Goal: Task Accomplishment & Management: Use online tool/utility

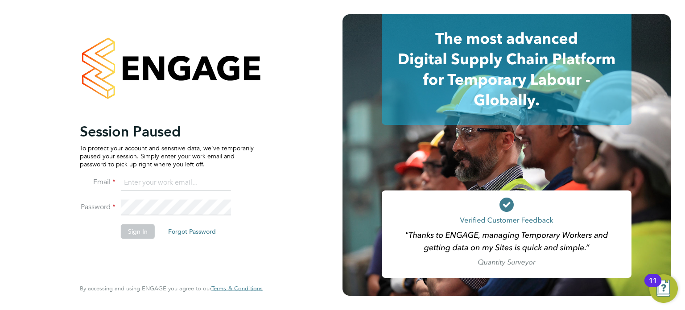
type input "[PERSON_NAME][EMAIL_ADDRESS][DOMAIN_NAME]"
click at [140, 230] on button "Sign In" at bounding box center [138, 231] width 34 height 14
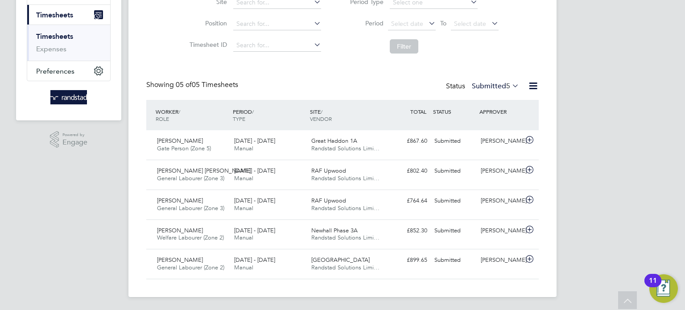
click at [60, 37] on link "Timesheets" at bounding box center [54, 36] width 37 height 8
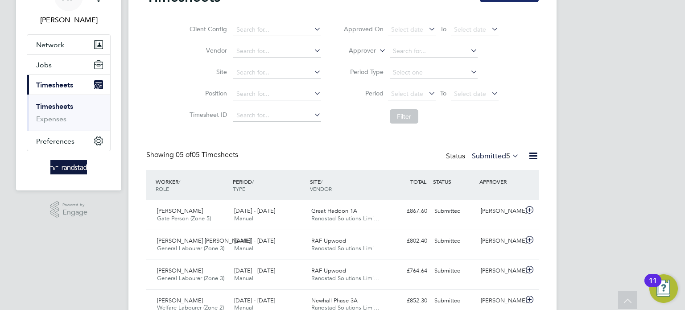
scroll to position [23, 0]
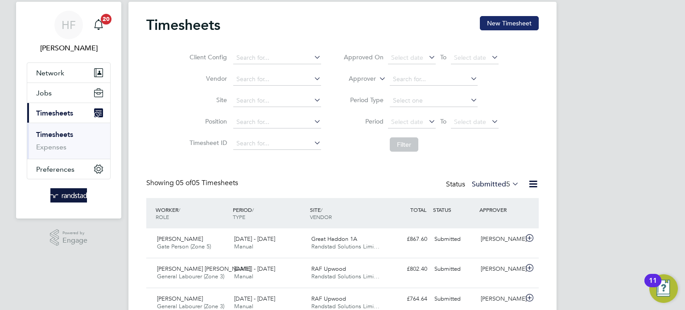
click at [511, 23] on button "New Timesheet" at bounding box center [509, 23] width 59 height 14
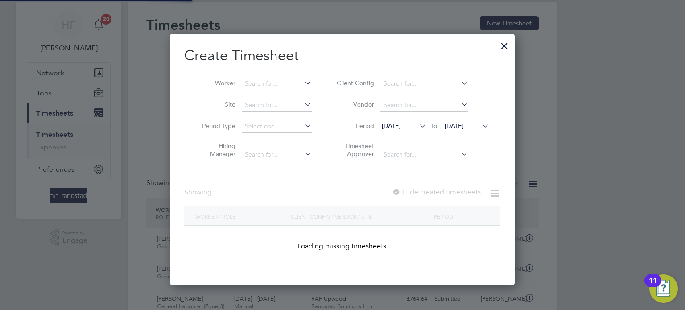
scroll to position [251, 345]
click at [280, 78] on input at bounding box center [277, 84] width 70 height 12
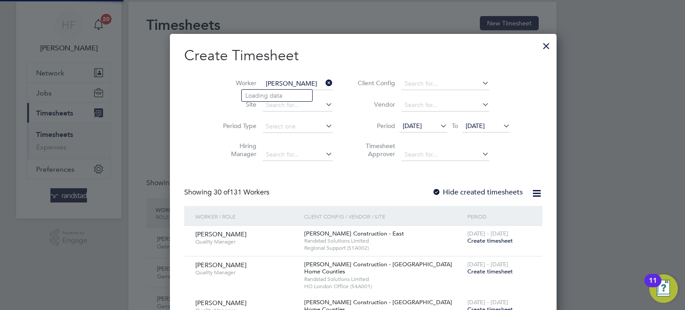
scroll to position [1909, 345]
type input "d"
click at [299, 96] on b "Rocks" at bounding box center [307, 96] width 17 height 8
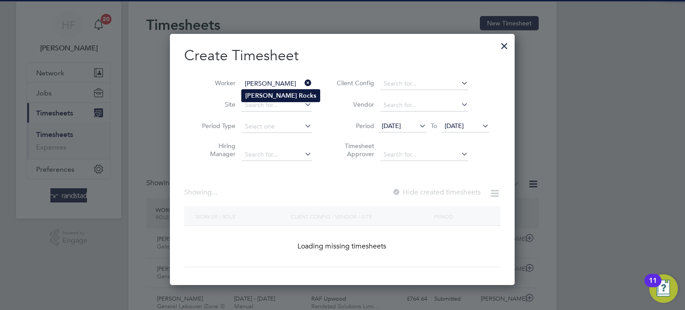
type input "James Rocks"
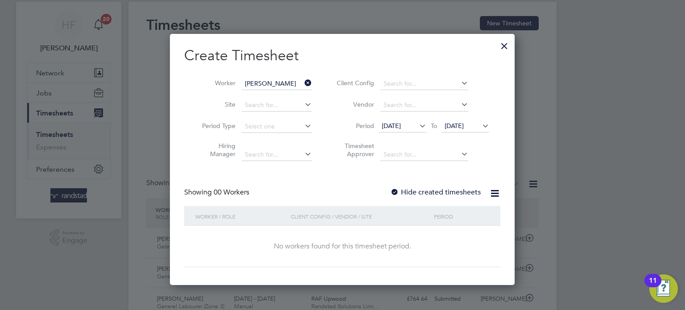
click at [421, 192] on label "Hide created timesheets" at bounding box center [435, 192] width 91 height 9
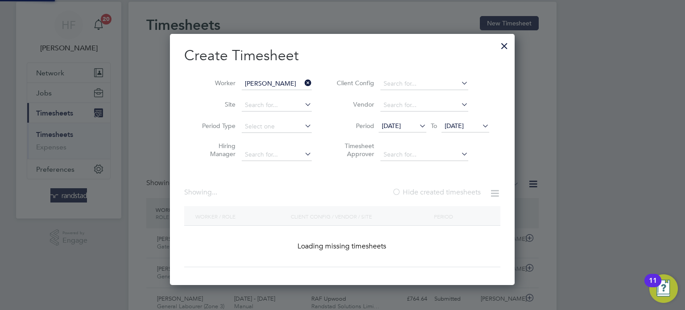
click at [421, 192] on label "Hide created timesheets" at bounding box center [436, 192] width 89 height 9
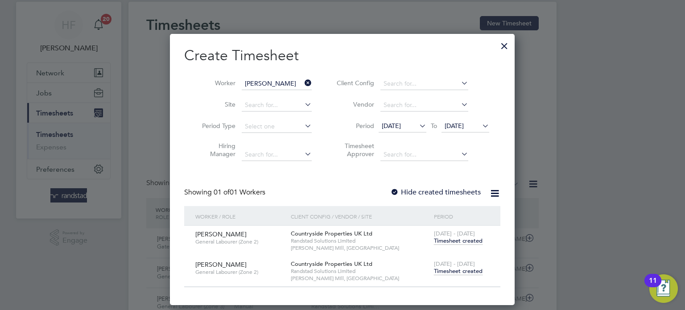
click at [454, 271] on span "Timesheet created" at bounding box center [458, 271] width 49 height 8
click at [465, 268] on span "Timesheet created" at bounding box center [458, 271] width 49 height 8
click at [451, 271] on span "Timesheet created" at bounding box center [458, 271] width 49 height 8
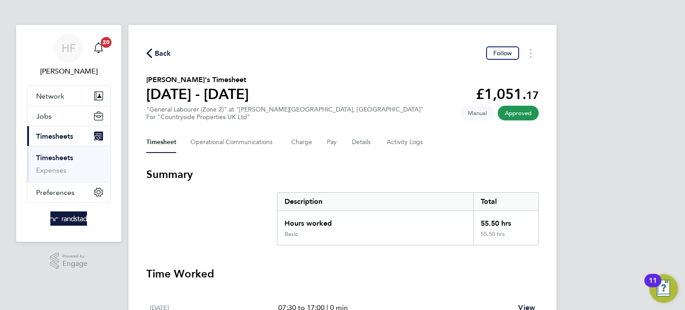
click at [68, 158] on link "Timesheets" at bounding box center [54, 157] width 37 height 8
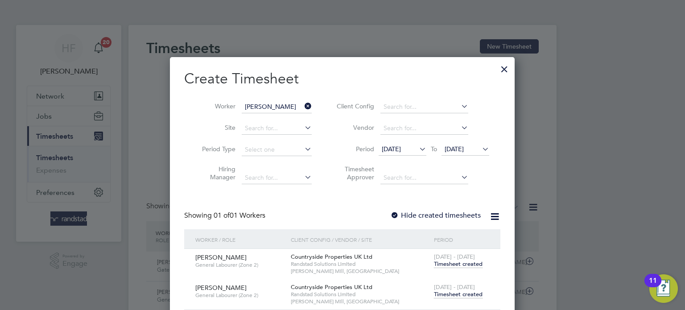
click at [503, 67] on div at bounding box center [504, 67] width 16 height 16
